Goal: Information Seeking & Learning: Learn about a topic

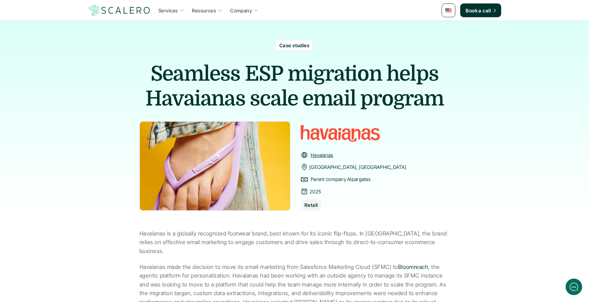
drag, startPoint x: 315, startPoint y: 202, endPoint x: 293, endPoint y: 197, distance: 22.9
click at [293, 197] on div "Havaianas [GEOGRAPHIC_DATA], [GEOGRAPHIC_DATA] Parent company Alpargatas 2025 R…" at bounding box center [295, 165] width 310 height 89
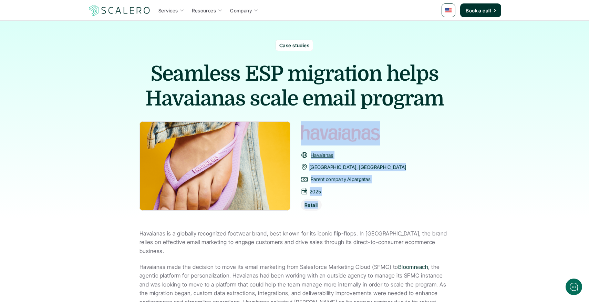
click at [317, 188] on p "2025" at bounding box center [315, 191] width 11 height 9
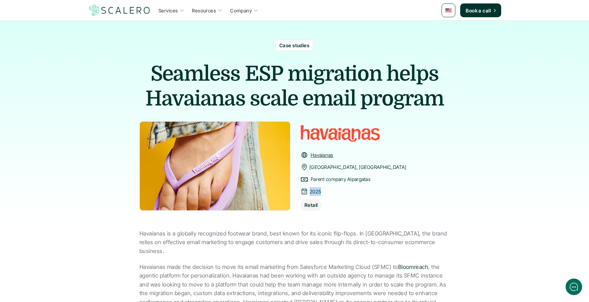
click at [317, 188] on p "2025" at bounding box center [315, 191] width 11 height 9
click at [321, 181] on p "Parent company Alpargatas" at bounding box center [341, 179] width 60 height 9
click at [398, 171] on div "Havaianas [GEOGRAPHIC_DATA], [GEOGRAPHIC_DATA] Parent company Alpargatas 2025 R…" at bounding box center [375, 181] width 149 height 60
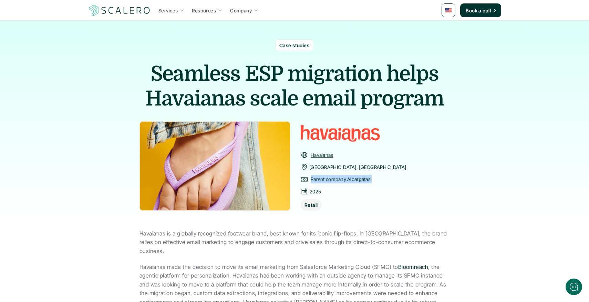
click at [329, 184] on div "Havaianas [GEOGRAPHIC_DATA], [GEOGRAPHIC_DATA] Parent company Alpargatas 2025 R…" at bounding box center [353, 181] width 105 height 60
click at [333, 178] on p "Parent company Alpargatas" at bounding box center [341, 179] width 60 height 9
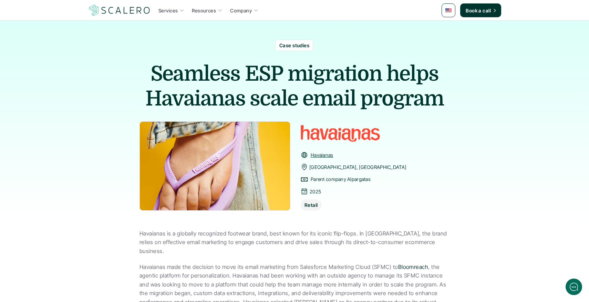
click at [316, 171] on div "Havaianas [GEOGRAPHIC_DATA], [GEOGRAPHIC_DATA] Parent company Alpargatas 2025 R…" at bounding box center [353, 181] width 105 height 60
click at [316, 169] on p "[GEOGRAPHIC_DATA], [GEOGRAPHIC_DATA]" at bounding box center [357, 167] width 97 height 9
click at [342, 171] on div "Havaianas [GEOGRAPHIC_DATA], [GEOGRAPHIC_DATA] Parent company Alpargatas 2025 R…" at bounding box center [353, 181] width 105 height 60
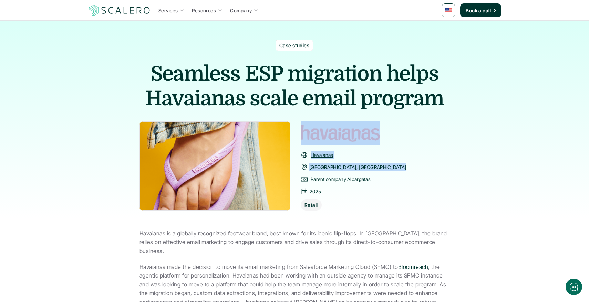
drag, startPoint x: 342, startPoint y: 166, endPoint x: 279, endPoint y: 167, distance: 62.7
click at [279, 167] on div "Havaianas [GEOGRAPHIC_DATA], [GEOGRAPHIC_DATA] Parent company Alpargatas 2025 R…" at bounding box center [295, 165] width 310 height 89
click at [279, 167] on img at bounding box center [215, 165] width 151 height 89
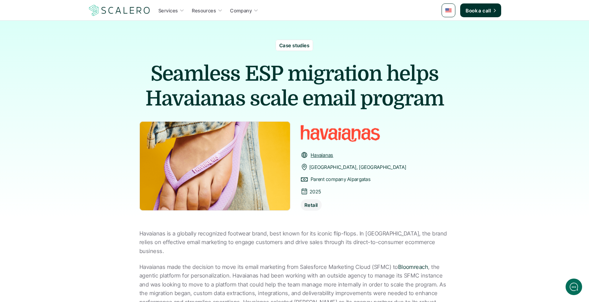
click at [320, 163] on p "[GEOGRAPHIC_DATA], [GEOGRAPHIC_DATA]" at bounding box center [357, 167] width 97 height 9
click at [319, 164] on p "[GEOGRAPHIC_DATA], [GEOGRAPHIC_DATA]" at bounding box center [357, 167] width 97 height 9
click at [449, 12] on link at bounding box center [449, 10] width 14 height 14
